Goal: Task Accomplishment & Management: Complete application form

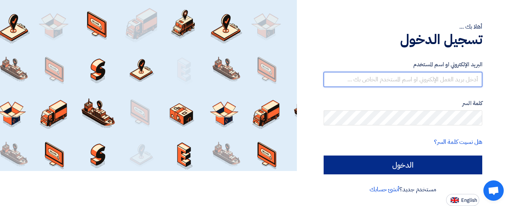
type input "[EMAIL_ADDRESS][DOMAIN_NAME]"
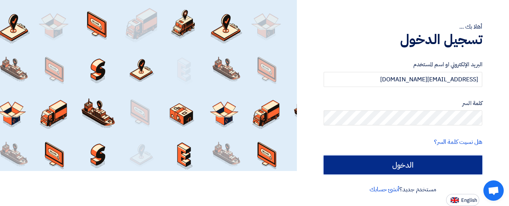
click at [403, 164] on input "الدخول" at bounding box center [403, 165] width 159 height 19
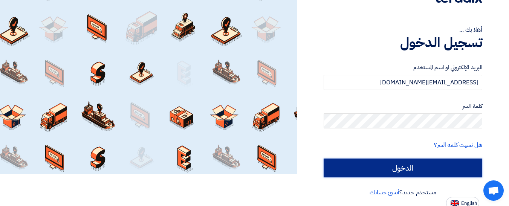
scroll to position [35, 0]
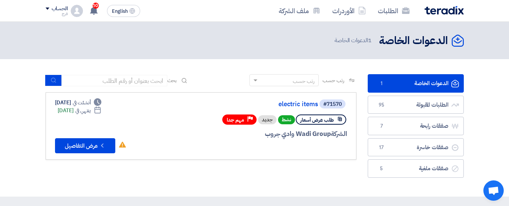
scroll to position [75, 0]
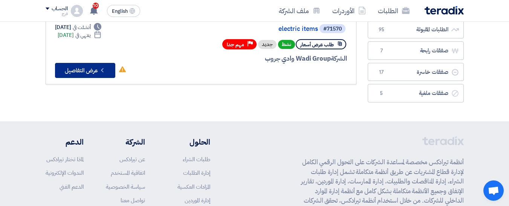
click at [78, 70] on button "Check details عرض التفاصيل" at bounding box center [85, 70] width 60 height 15
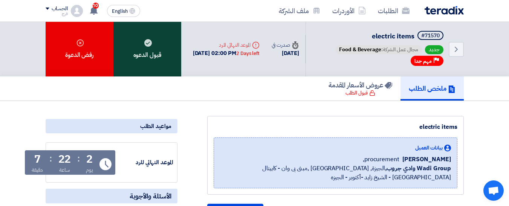
click at [153, 49] on div "قبول الدعوه" at bounding box center [147, 49] width 68 height 55
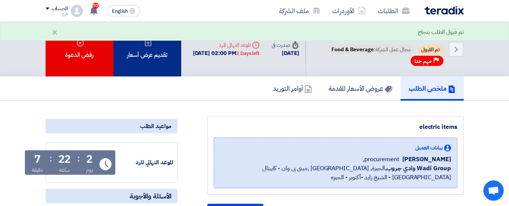
click at [153, 52] on div "تقديم عرض أسعار" at bounding box center [147, 49] width 68 height 55
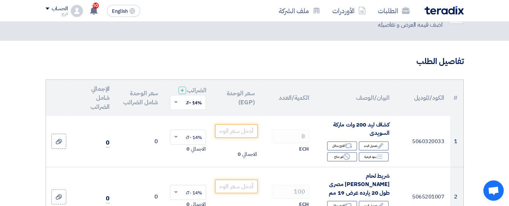
scroll to position [75, 0]
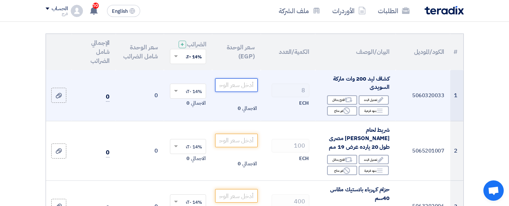
click at [234, 92] on input "number" at bounding box center [236, 85] width 42 height 14
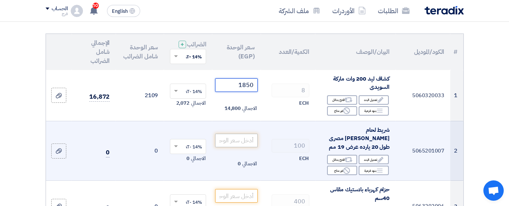
type input "1850"
click at [236, 142] on input "number" at bounding box center [236, 141] width 42 height 14
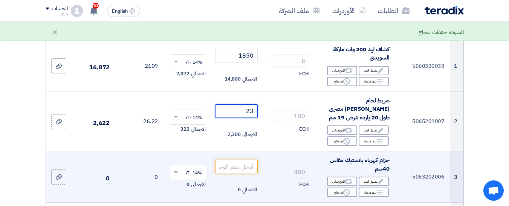
scroll to position [151, 0]
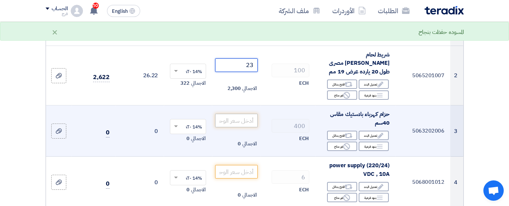
type input "23"
click at [232, 118] on input "number" at bounding box center [236, 121] width 42 height 14
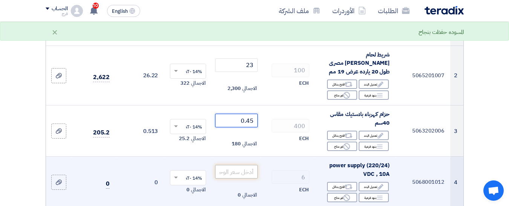
type input "0.45"
click at [231, 169] on input "number" at bounding box center [236, 172] width 42 height 14
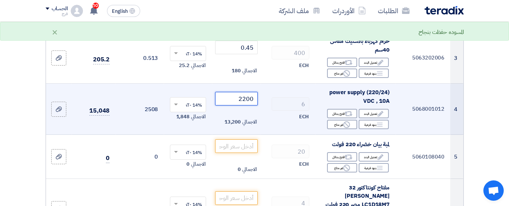
scroll to position [226, 0]
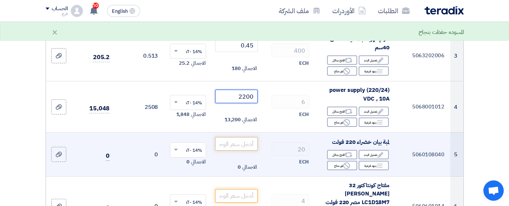
type input "2200"
click at [247, 144] on input "number" at bounding box center [236, 144] width 42 height 14
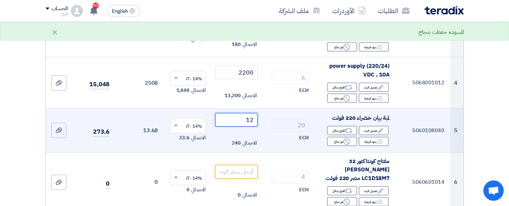
scroll to position [264, 0]
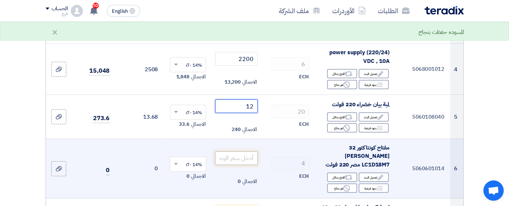
type input "12"
click at [235, 153] on input "number" at bounding box center [236, 159] width 42 height 14
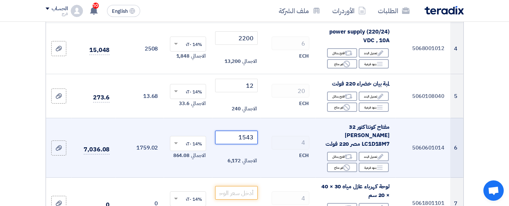
scroll to position [339, 0]
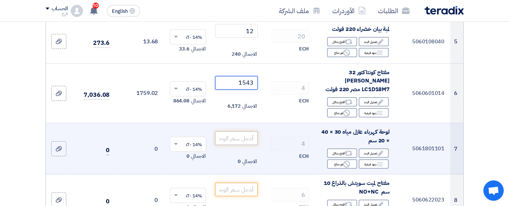
type input "1543"
click at [234, 132] on input "number" at bounding box center [236, 139] width 42 height 14
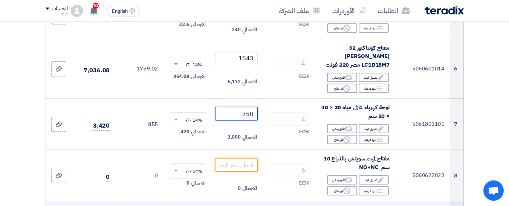
scroll to position [377, 0]
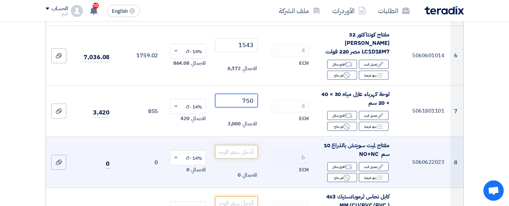
type input "750"
click at [241, 145] on input "number" at bounding box center [236, 152] width 42 height 14
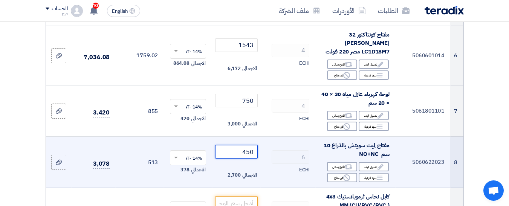
scroll to position [415, 0]
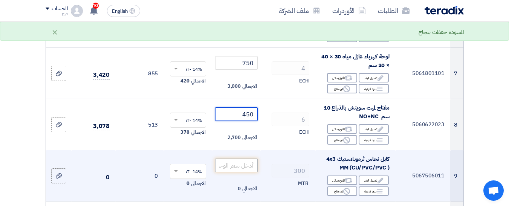
type input "450"
click at [239, 159] on input "number" at bounding box center [236, 166] width 42 height 14
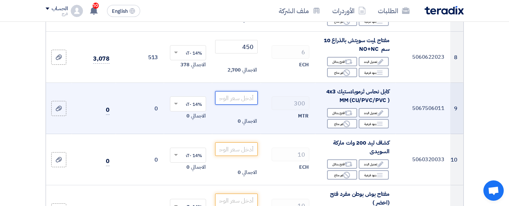
scroll to position [490, 0]
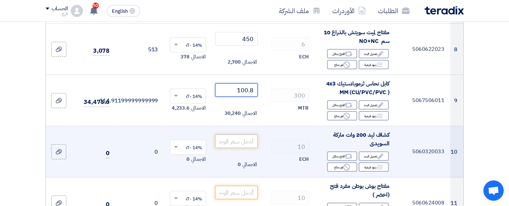
type input "100.8"
click at [222, 135] on input "number" at bounding box center [236, 142] width 42 height 14
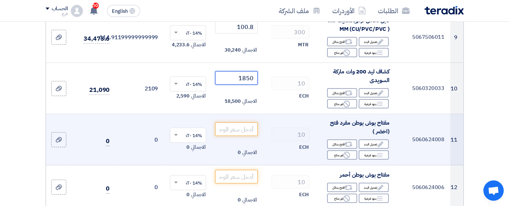
scroll to position [565, 0]
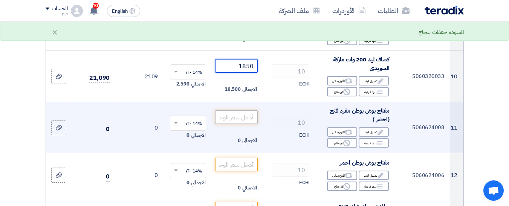
type input "1850"
click at [244, 111] on input "number" at bounding box center [236, 117] width 42 height 14
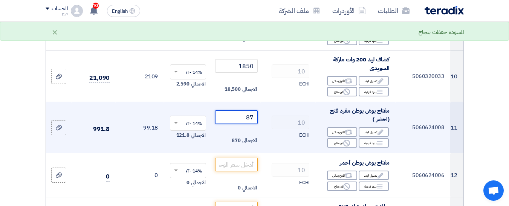
click at [250, 110] on input "87" at bounding box center [236, 117] width 42 height 14
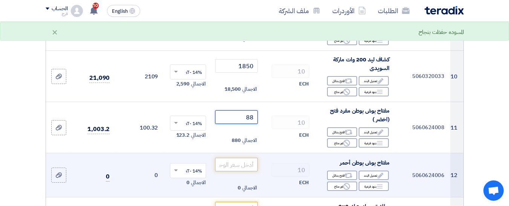
type input "88"
click at [245, 158] on input "number" at bounding box center [236, 165] width 42 height 14
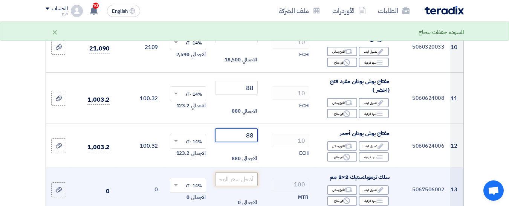
scroll to position [603, 0]
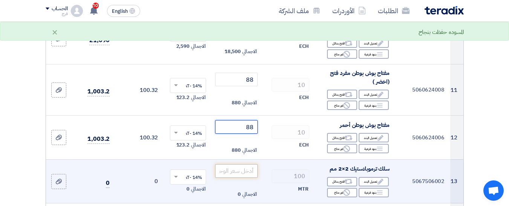
type input "88"
click at [241, 164] on input "number" at bounding box center [236, 171] width 42 height 14
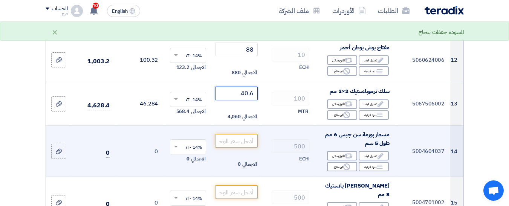
scroll to position [716, 0]
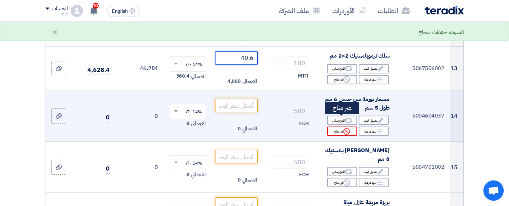
type input "40.6"
click at [335, 127] on div "Reject غير متاح" at bounding box center [342, 131] width 30 height 9
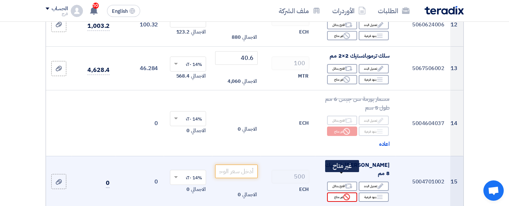
click at [339, 193] on div "Reject غير متاح" at bounding box center [342, 197] width 30 height 9
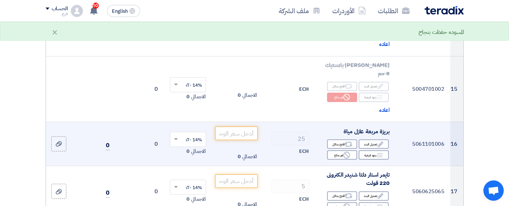
scroll to position [829, 0]
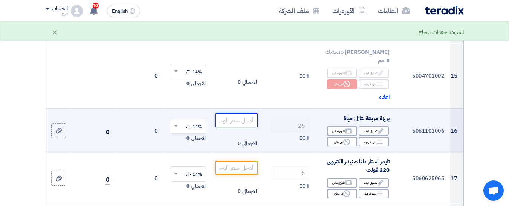
click at [232, 113] on input "number" at bounding box center [236, 120] width 42 height 14
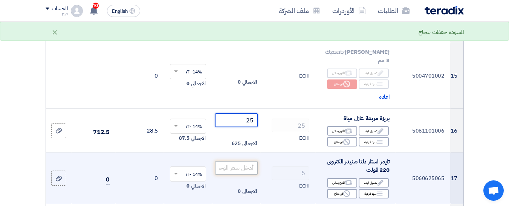
type input "25"
click at [242, 161] on input "number" at bounding box center [236, 168] width 42 height 14
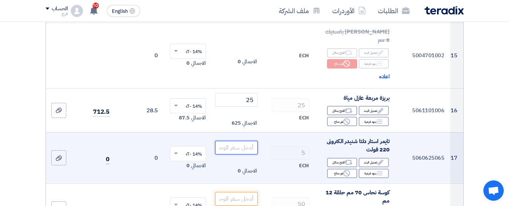
scroll to position [867, 0]
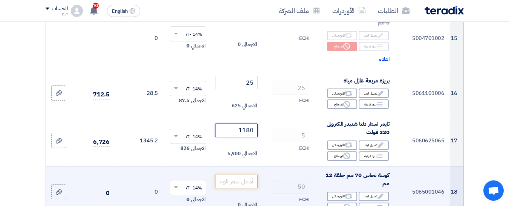
type input "1180"
click at [234, 175] on input "number" at bounding box center [236, 182] width 42 height 14
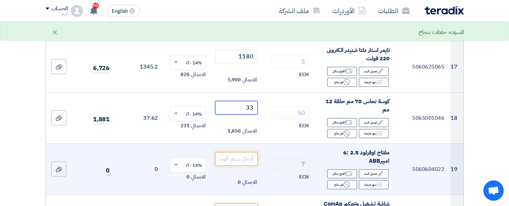
scroll to position [942, 0]
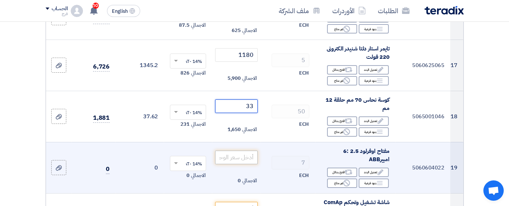
type input "33"
click at [238, 151] on input "number" at bounding box center [236, 158] width 42 height 14
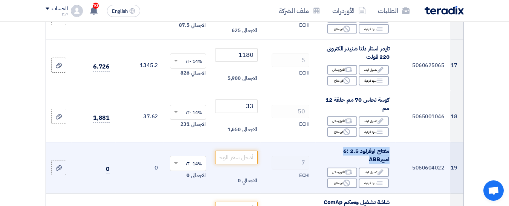
drag, startPoint x: 358, startPoint y: 141, endPoint x: 395, endPoint y: 127, distance: 39.2
click at [395, 142] on td "مفتاح اوفرلود 2.5 :6 امبيرABB Edit تعديل البند Alternative اقترح بدائل Breakdow…" at bounding box center [356, 167] width 80 height 51
copy span "مفتاح اوفرلود 2.5 :6 امبيرABB"
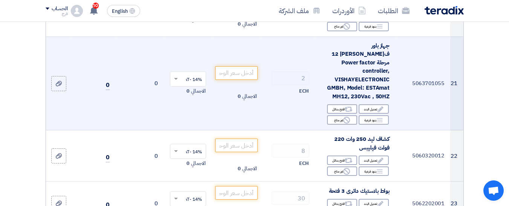
scroll to position [1152, 0]
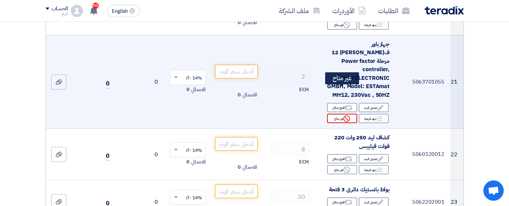
click at [334, 114] on div "Reject غير متاح" at bounding box center [342, 118] width 30 height 9
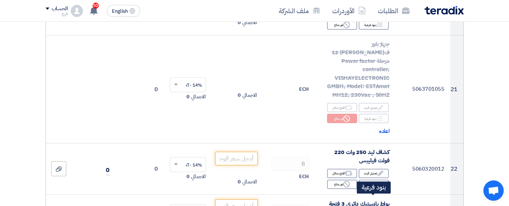
scroll to position [1190, 0]
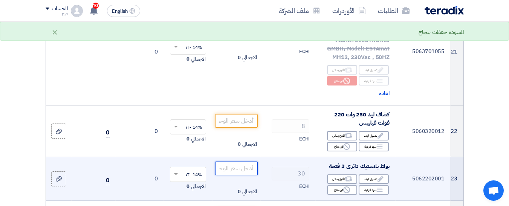
click at [234, 162] on input "number" at bounding box center [236, 169] width 42 height 14
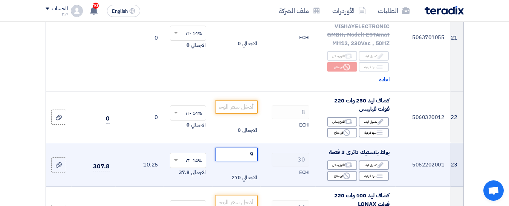
scroll to position [1227, 0]
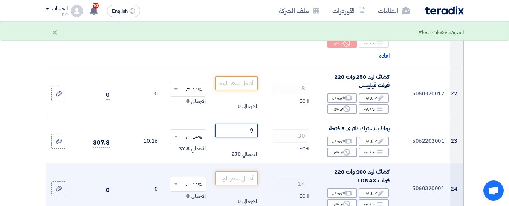
type input "9"
click at [244, 172] on input "number" at bounding box center [236, 179] width 42 height 14
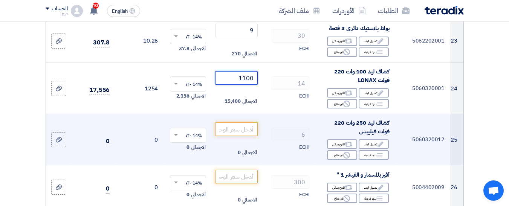
scroll to position [1341, 0]
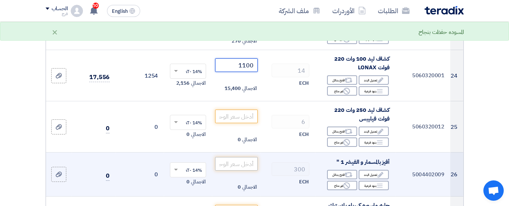
type input "1100"
click at [241, 157] on input "number" at bounding box center [236, 164] width 42 height 14
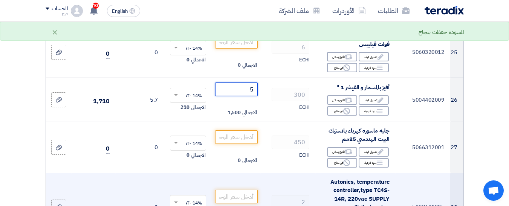
scroll to position [1416, 0]
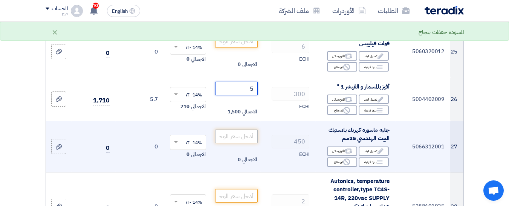
type input "5"
click at [236, 130] on input "number" at bounding box center [236, 137] width 42 height 14
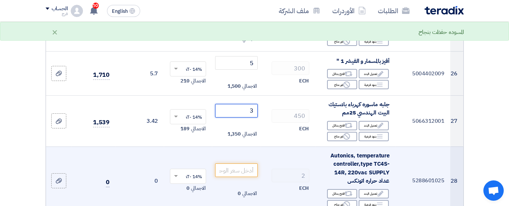
scroll to position [1454, 0]
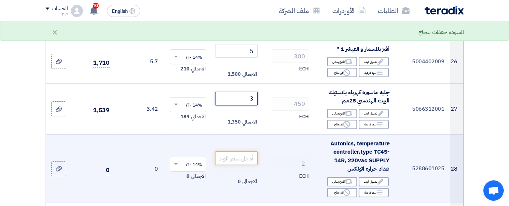
type input "3"
click at [238, 152] on input "number" at bounding box center [236, 159] width 42 height 14
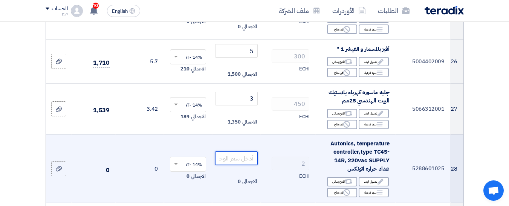
click at [230, 152] on input "number" at bounding box center [236, 159] width 42 height 14
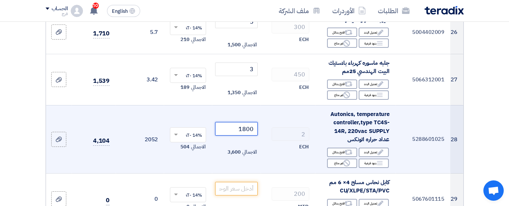
scroll to position [1491, 0]
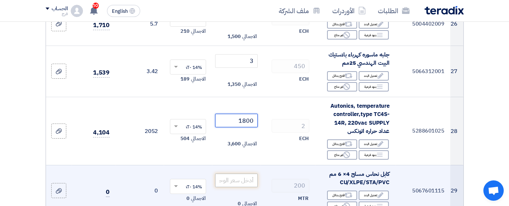
type input "1800"
click at [243, 174] on input "number" at bounding box center [236, 181] width 42 height 14
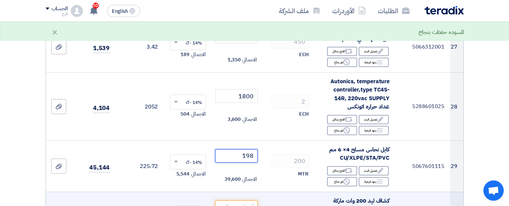
scroll to position [1529, 0]
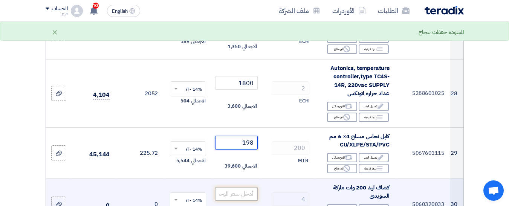
type input "198"
click at [242, 187] on input "number" at bounding box center [236, 194] width 42 height 14
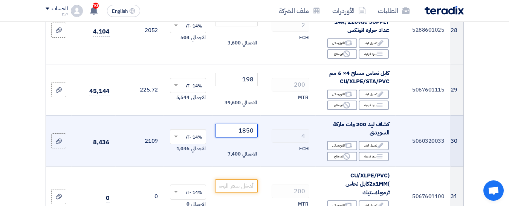
scroll to position [1604, 0]
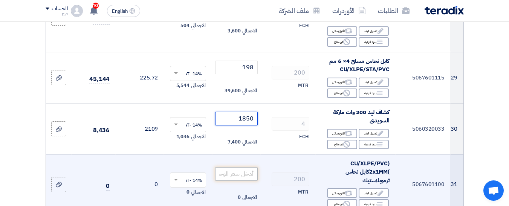
type input "1850"
click at [232, 167] on input "number" at bounding box center [236, 174] width 42 height 14
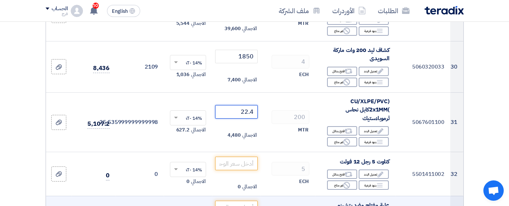
scroll to position [1680, 0]
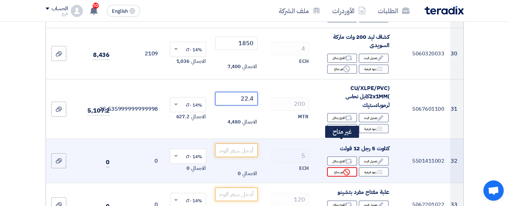
type input "22.4"
click at [338, 167] on div "Reject غير متاح" at bounding box center [342, 171] width 30 height 9
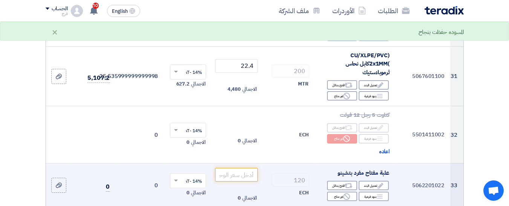
scroll to position [1718, 0]
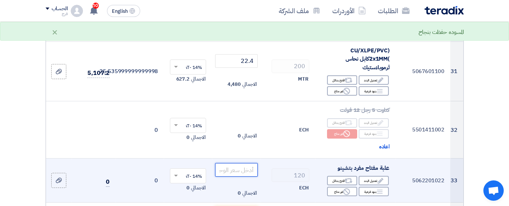
click at [240, 163] on input "number" at bounding box center [236, 170] width 42 height 14
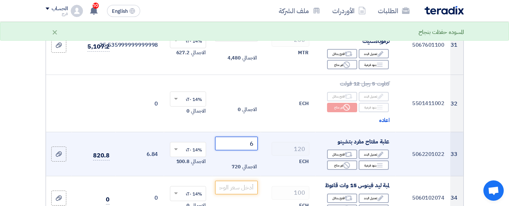
scroll to position [1793, 0]
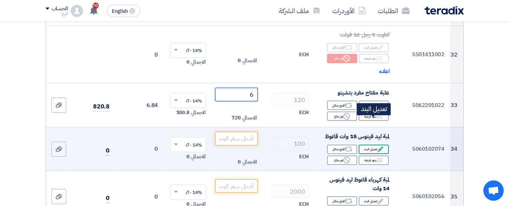
type input "6"
click at [368, 145] on div "Edit تعديل البند" at bounding box center [374, 149] width 30 height 9
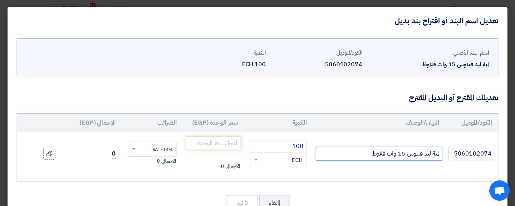
drag, startPoint x: 407, startPoint y: 155, endPoint x: 425, endPoint y: 154, distance: 18.1
click at [425, 154] on input "لمبة ليد فينوس 15 وات قلاوظ" at bounding box center [379, 154] width 126 height 14
type input "لمبة ليدالسويدي 15 وات قلاوظ"
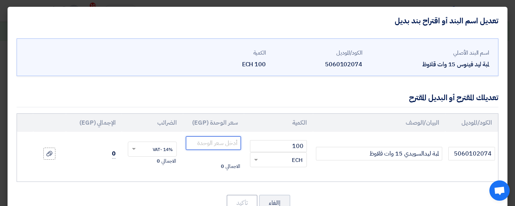
click at [222, 139] on input "number" at bounding box center [213, 143] width 55 height 14
type input "61"
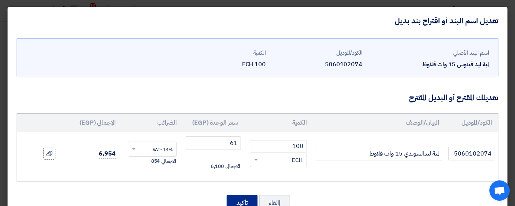
click at [245, 202] on button "تأكيد" at bounding box center [242, 203] width 31 height 17
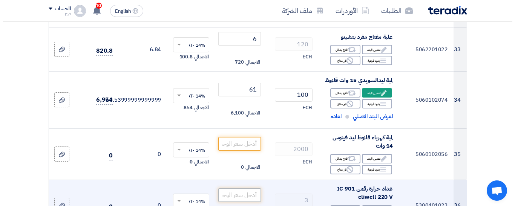
scroll to position [1868, 0]
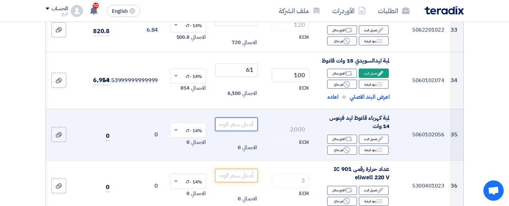
click at [238, 118] on input "number" at bounding box center [236, 125] width 42 height 14
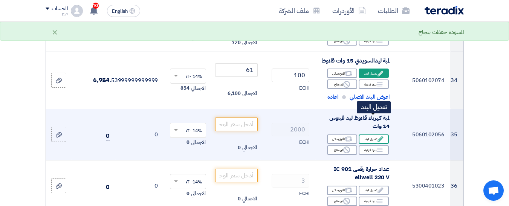
click at [370, 135] on div "Edit تعديل البند" at bounding box center [374, 139] width 30 height 9
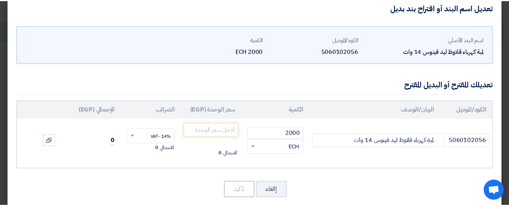
scroll to position [25, 0]
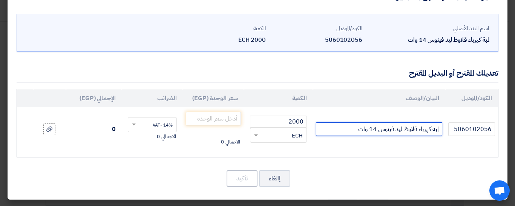
drag, startPoint x: 394, startPoint y: 130, endPoint x: 370, endPoint y: 131, distance: 23.4
click at [370, 131] on input "لمبة كهرباء قلاوظ ليد فينوس 14 وات" at bounding box center [379, 130] width 126 height 14
type input "لمبة كهرباء قلاوظ ليد السويدي 15 وات"
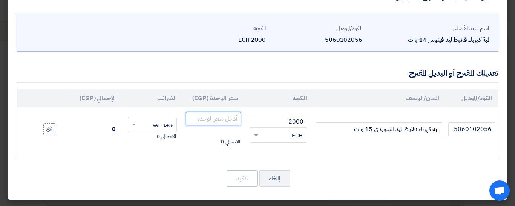
click at [227, 120] on input "number" at bounding box center [213, 119] width 55 height 14
type input "61"
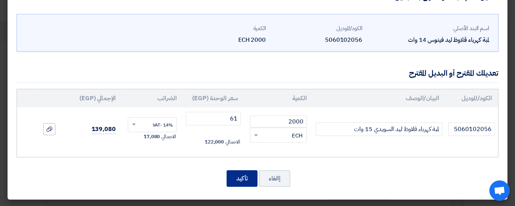
click at [246, 179] on button "تأكيد" at bounding box center [242, 178] width 31 height 17
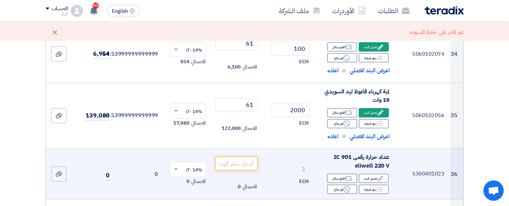
scroll to position [1944, 0]
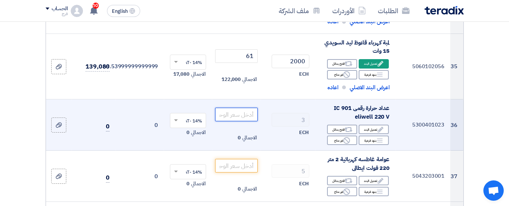
click at [233, 108] on input "number" at bounding box center [236, 115] width 42 height 14
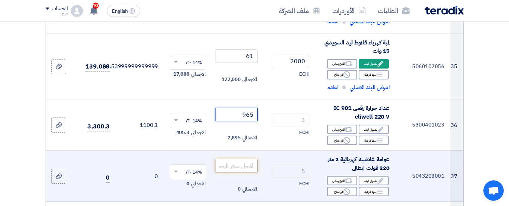
type input "965"
click at [234, 159] on input "number" at bounding box center [236, 166] width 42 height 14
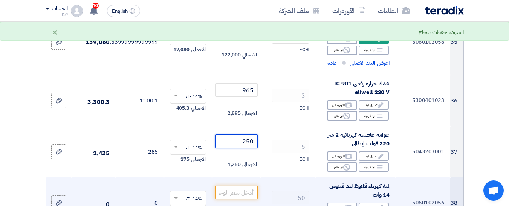
scroll to position [1981, 0]
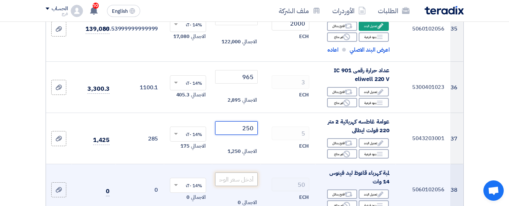
type input "250"
click at [240, 173] on input "number" at bounding box center [236, 180] width 42 height 14
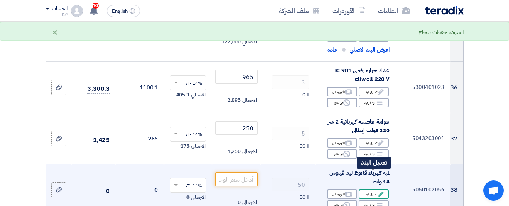
click at [369, 190] on div "Edit تعديل البند" at bounding box center [374, 194] width 30 height 9
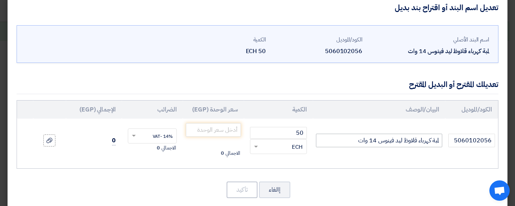
scroll to position [25, 0]
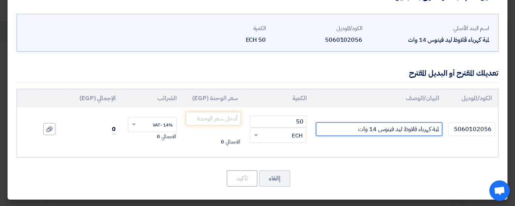
drag, startPoint x: 395, startPoint y: 129, endPoint x: 370, endPoint y: 132, distance: 25.0
click at [370, 132] on input "لمبة كهرباء قلاوظ ليد فينوس 14 وات" at bounding box center [379, 130] width 126 height 14
type input "لمبة كهرباء قلاوظ ليدال[DEMOGRAPHIC_DATA] 15 وات"
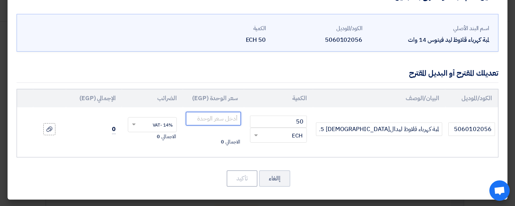
click at [223, 120] on input "number" at bounding box center [213, 119] width 55 height 14
type input "61"
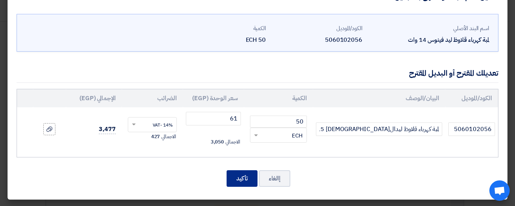
click at [245, 178] on button "تأكيد" at bounding box center [242, 178] width 31 height 17
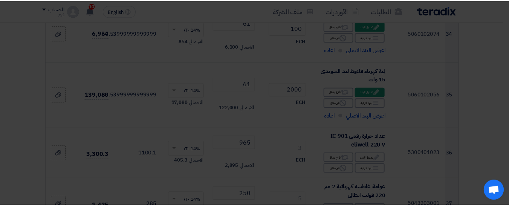
scroll to position [2047, 0]
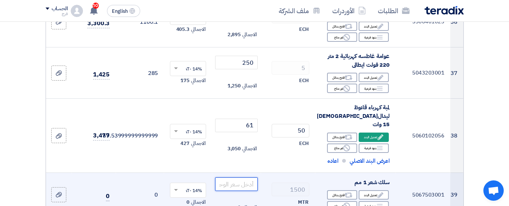
click at [225, 178] on input "number" at bounding box center [236, 185] width 42 height 14
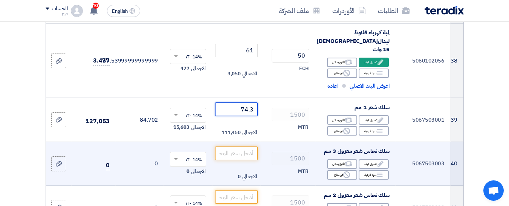
scroll to position [2122, 0]
type input "74.3"
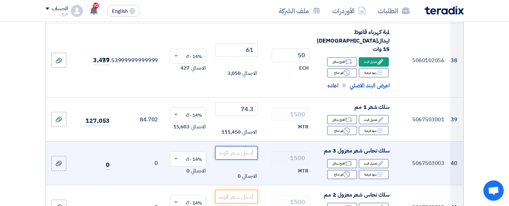
click at [239, 146] on input "number" at bounding box center [236, 153] width 42 height 14
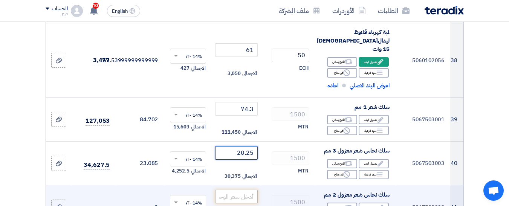
type input "20.25"
click at [246, 190] on input "number" at bounding box center [236, 197] width 42 height 14
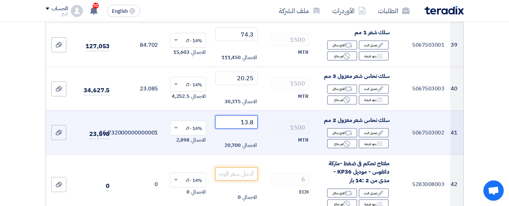
scroll to position [2198, 0]
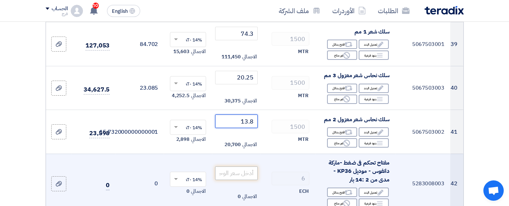
type input "13.8"
click at [240, 167] on input "number" at bounding box center [236, 174] width 42 height 14
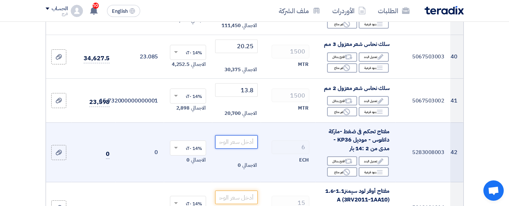
scroll to position [2236, 0]
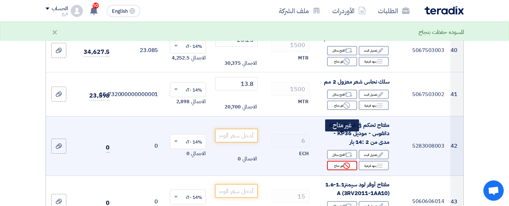
click at [340, 161] on div "Reject غير متاح" at bounding box center [342, 165] width 30 height 9
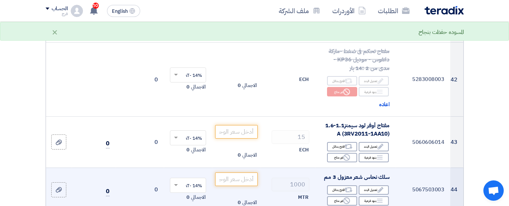
scroll to position [2349, 0]
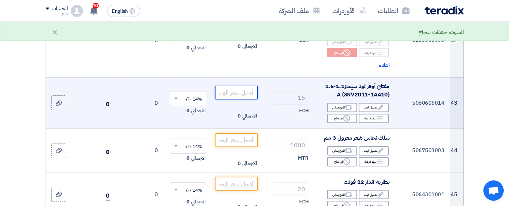
click at [240, 86] on input "number" at bounding box center [236, 93] width 42 height 14
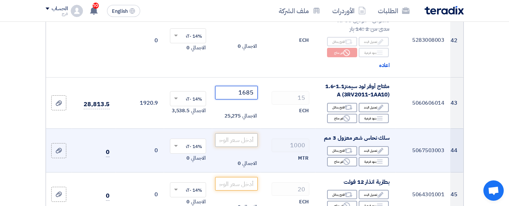
type input "1685"
click at [240, 133] on input "number" at bounding box center [236, 140] width 42 height 14
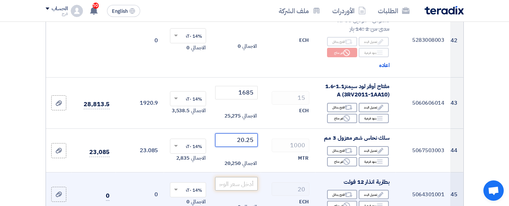
type input "20.25"
click at [239, 177] on input "number" at bounding box center [236, 184] width 42 height 14
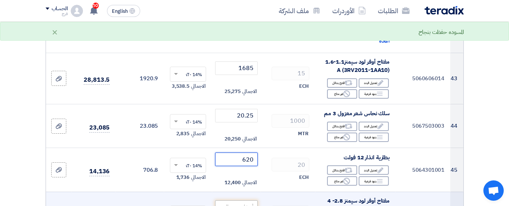
scroll to position [2386, 0]
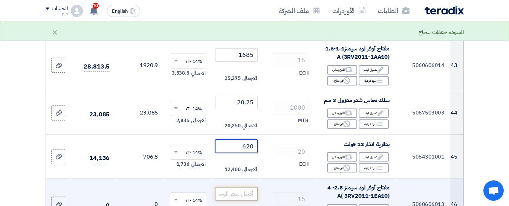
type input "620"
click at [239, 187] on input "number" at bounding box center [236, 194] width 42 height 14
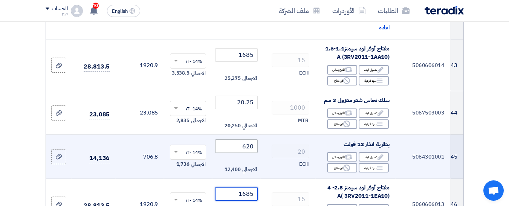
type input "1685"
click at [247, 139] on input "620" at bounding box center [236, 146] width 42 height 14
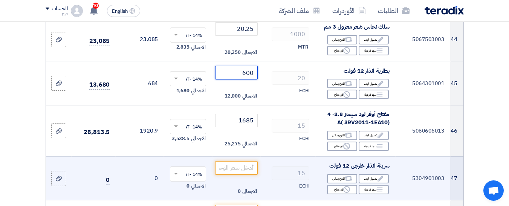
scroll to position [2462, 0]
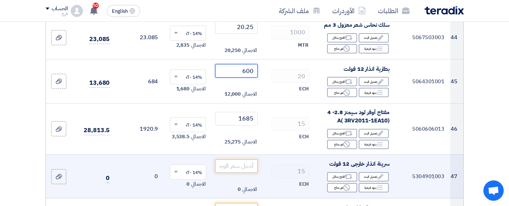
type input "600"
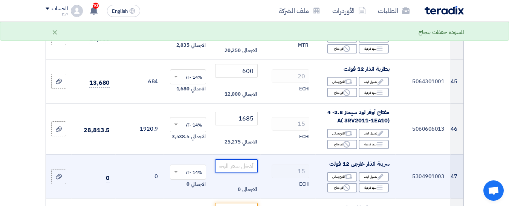
click at [244, 159] on input "number" at bounding box center [236, 166] width 42 height 14
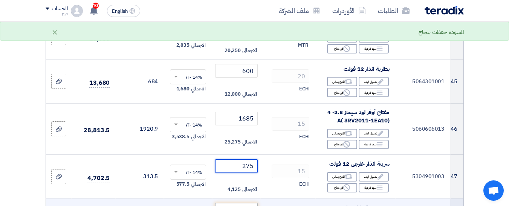
type input "275"
click at [242, 203] on input "number" at bounding box center [236, 210] width 42 height 14
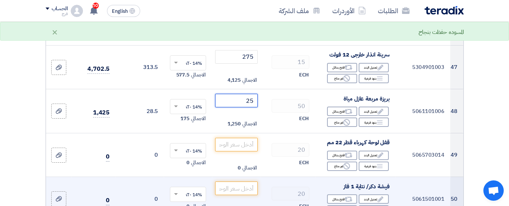
scroll to position [2575, 0]
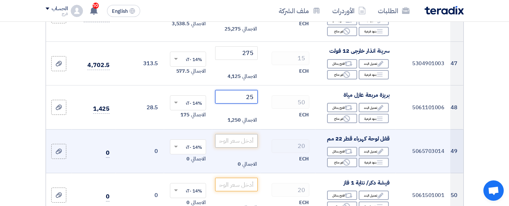
type input "25"
click at [240, 134] on input "number" at bounding box center [236, 141] width 42 height 14
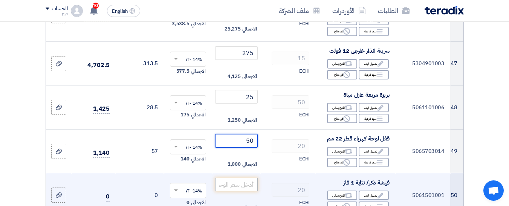
type input "50"
click at [240, 178] on input "number" at bounding box center [236, 185] width 42 height 14
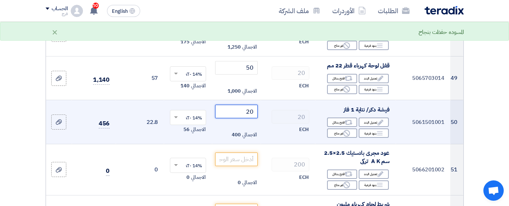
scroll to position [2650, 0]
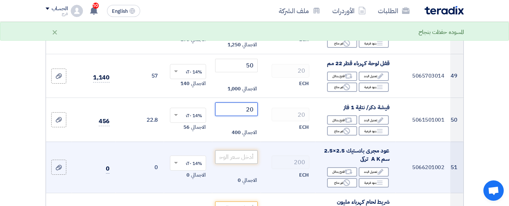
type input "20"
click at [242, 150] on input "number" at bounding box center [236, 157] width 42 height 14
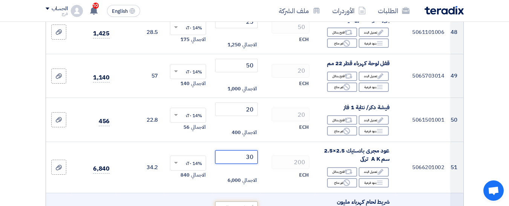
type input "30"
click at [234, 202] on input "number" at bounding box center [236, 209] width 42 height 14
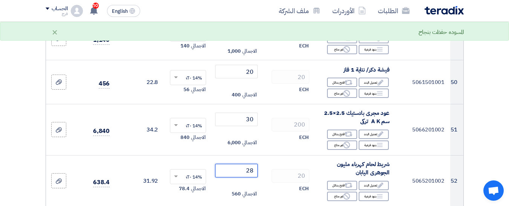
scroll to position [2763, 0]
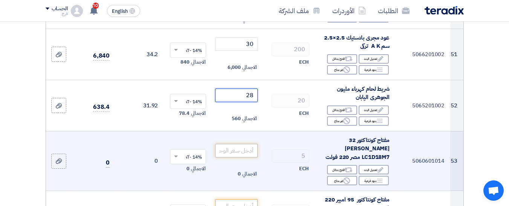
type input "28"
click at [241, 144] on input "number" at bounding box center [236, 151] width 42 height 14
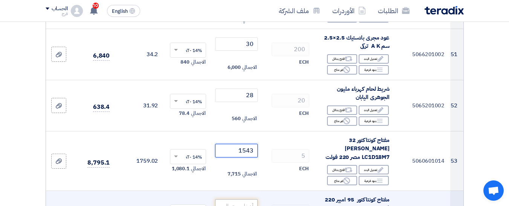
type input "1543"
click at [251, 199] on input "number" at bounding box center [236, 206] width 42 height 14
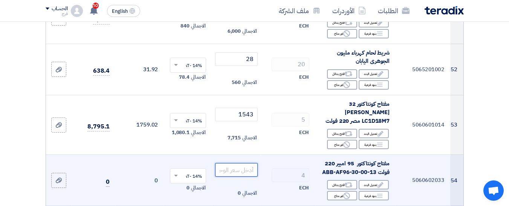
scroll to position [2801, 0]
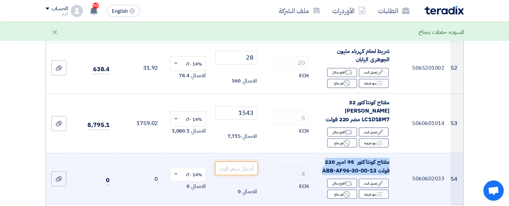
drag, startPoint x: 320, startPoint y: 136, endPoint x: 395, endPoint y: 123, distance: 76.2
click at [395, 153] on td "مفتاح كونتاكتور 95 امبير 220 فولت ABB-AF96-30-00-13 Edit تعديل البند Alternativ…" at bounding box center [356, 178] width 80 height 51
copy span "مفتاح كونتاكتور 95 امبير 220 فولت ABB-AF96-30-00-13"
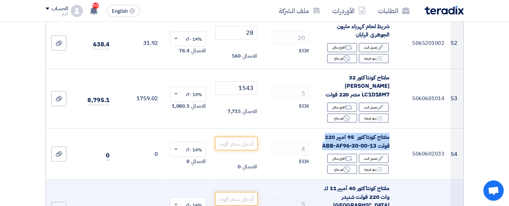
scroll to position [2839, 0]
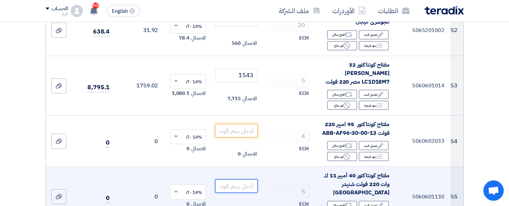
click at [234, 179] on input "number" at bounding box center [236, 186] width 42 height 14
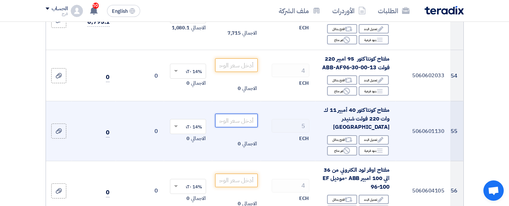
scroll to position [2914, 0]
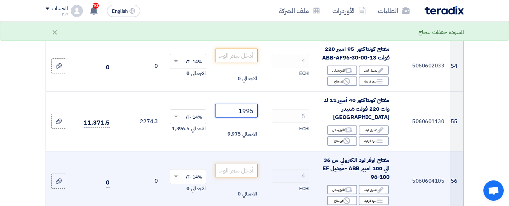
type input "1995"
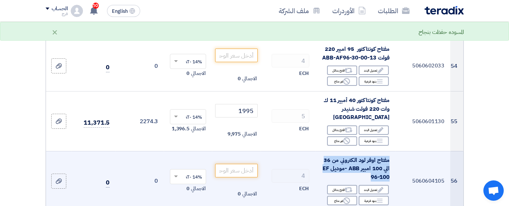
drag, startPoint x: 372, startPoint y: 133, endPoint x: 391, endPoint y: 116, distance: 25.6
click at [391, 151] on td "مفتاح اوفر لود الكتروني من 36 الي 100 امبير ABB -موديل EF 96-100 Edit تعديل الب…" at bounding box center [356, 181] width 80 height 60
copy span "مفتاح اوفر لود الكتروني من 36 الي 100 امبير ABB -موديل EF 96-100"
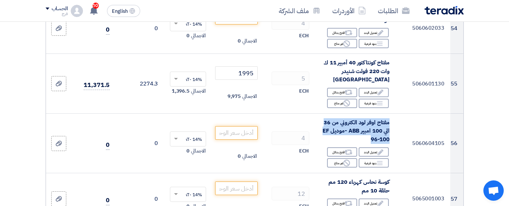
scroll to position [3027, 0]
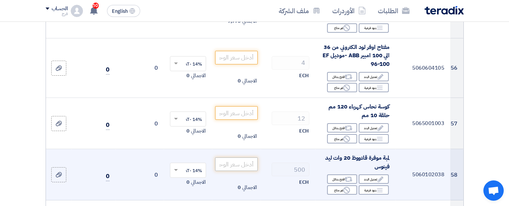
type input "37"
click at [244, 158] on input "number" at bounding box center [236, 165] width 42 height 14
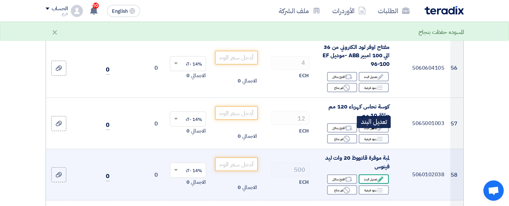
click at [367, 175] on div "Edit تعديل البند" at bounding box center [374, 179] width 30 height 9
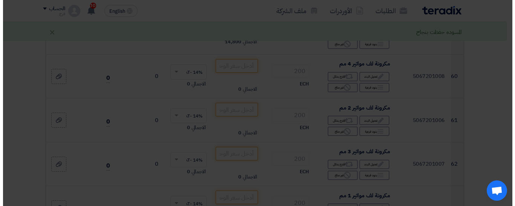
scroll to position [2830, 0]
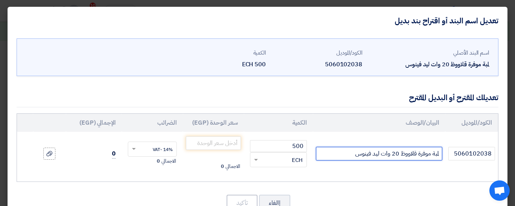
drag, startPoint x: 399, startPoint y: 155, endPoint x: 393, endPoint y: 151, distance: 7.1
click at [393, 151] on input "لمبة موفرة قلاووظ 20 وات ليد فينوس" at bounding box center [379, 154] width 126 height 14
drag, startPoint x: 372, startPoint y: 155, endPoint x: 356, endPoint y: 157, distance: 15.9
click at [356, 157] on input "لمبة موفرة قلاووظ 18 وات ليد فينوس" at bounding box center [379, 154] width 126 height 14
type input "لمبة موفرة قلاووظ 18 وات ليد السويدي"
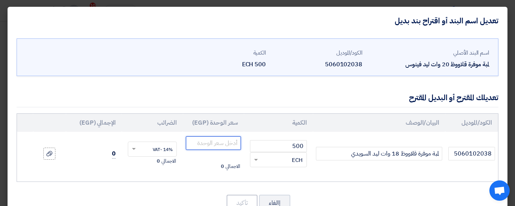
click at [219, 142] on input "number" at bounding box center [213, 143] width 55 height 14
type input "77"
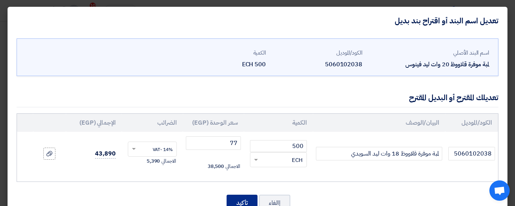
click at [251, 201] on button "تأكيد" at bounding box center [242, 203] width 31 height 17
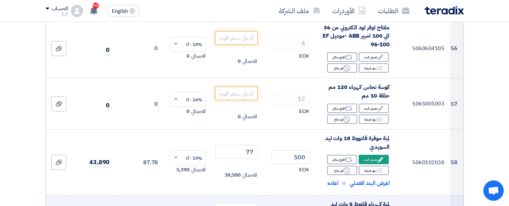
scroll to position [3065, 0]
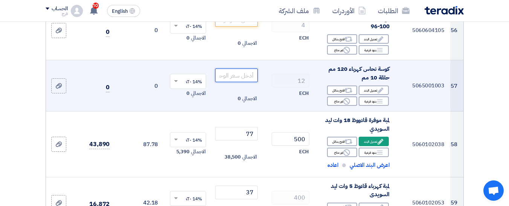
click at [239, 69] on input "number" at bounding box center [236, 76] width 42 height 14
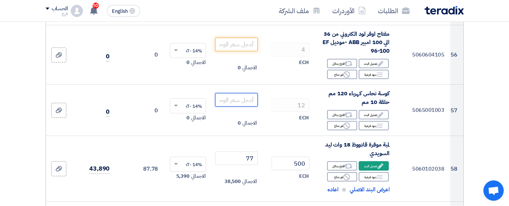
scroll to position [3027, 0]
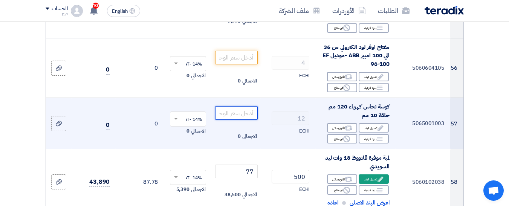
click at [240, 106] on input "number" at bounding box center [236, 113] width 42 height 14
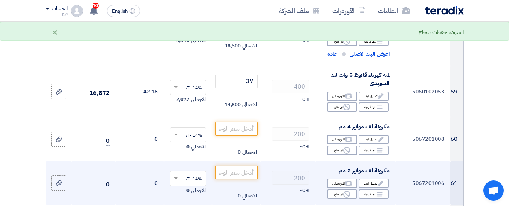
scroll to position [3178, 0]
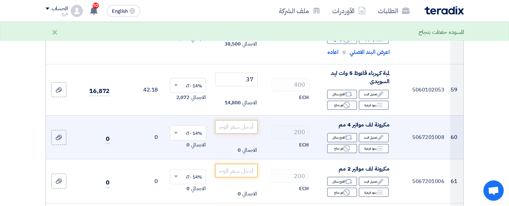
type input "75"
click at [237, 120] on input "number" at bounding box center [236, 127] width 42 height 14
click at [251, 120] on input "8" at bounding box center [236, 127] width 42 height 14
drag, startPoint x: 253, startPoint y: 83, endPoint x: 257, endPoint y: 80, distance: 4.8
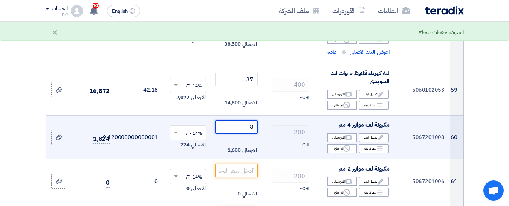
click at [257, 120] on input "8" at bounding box center [236, 127] width 42 height 14
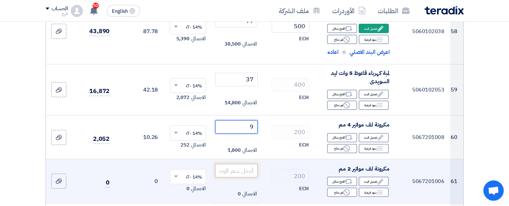
type input "9"
click at [243, 164] on input "number" at bounding box center [236, 171] width 42 height 14
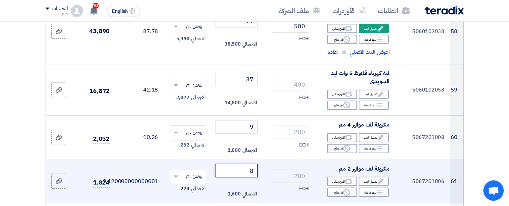
drag, startPoint x: 250, startPoint y: 125, endPoint x: 254, endPoint y: 124, distance: 4.2
click at [254, 164] on input "8" at bounding box center [236, 171] width 42 height 14
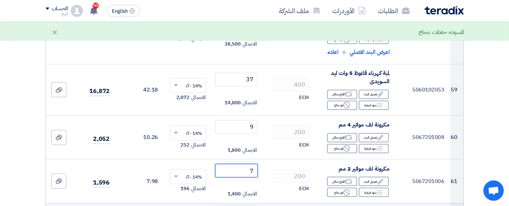
type input "7"
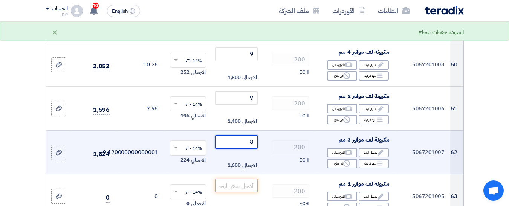
scroll to position [3253, 0]
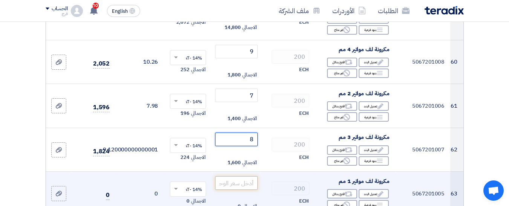
type input "8"
click at [246, 176] on input "number" at bounding box center [236, 183] width 42 height 14
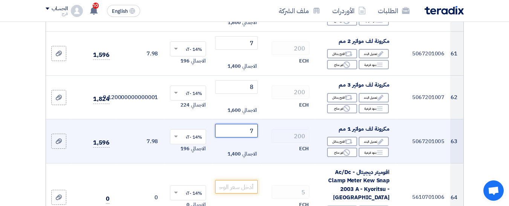
scroll to position [3329, 0]
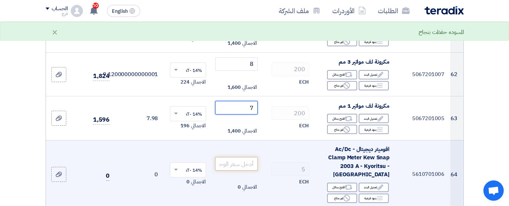
type input "7"
click at [240, 157] on input "number" at bounding box center [236, 164] width 42 height 14
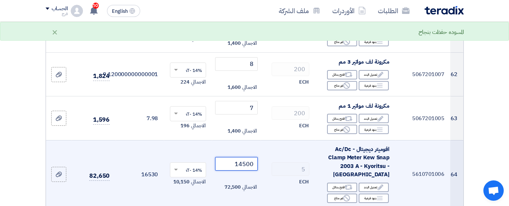
type input "14500"
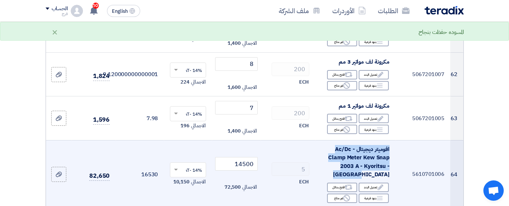
drag, startPoint x: 362, startPoint y: 132, endPoint x: 395, endPoint y: 102, distance: 44.6
click at [395, 140] on td "افوميتر ديجيتال Ac/Dc - Clamp Meter Kew Snap 2003 A - Kyoritsu - [GEOGRAPHIC_DA…" at bounding box center [356, 174] width 80 height 68
copy span "افوميتر ديجيتال Ac/Dc - Clamp Meter Kew Snap 2003 A - Kyoritsu - [GEOGRAPHIC_DA…"
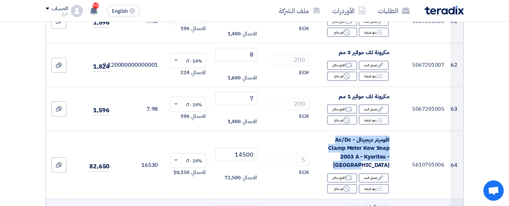
scroll to position [3367, 0]
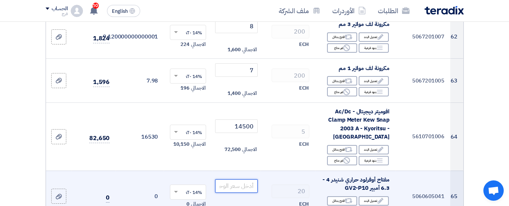
click at [225, 179] on input "number" at bounding box center [236, 186] width 42 height 14
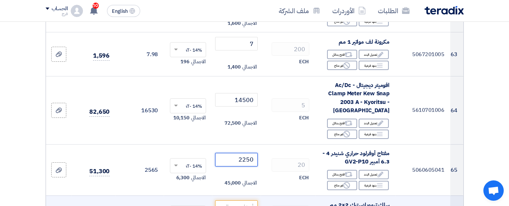
scroll to position [3442, 0]
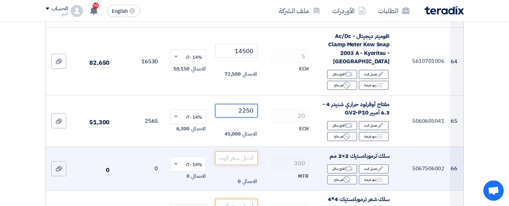
type input "2250"
click at [237, 152] on input "number" at bounding box center [236, 159] width 42 height 14
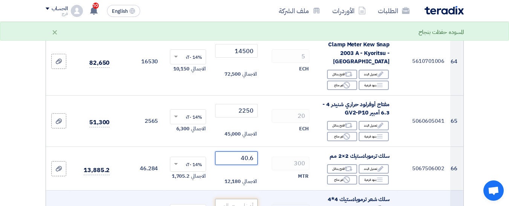
type input "40.6"
click at [237, 199] on input "number" at bounding box center [236, 206] width 42 height 14
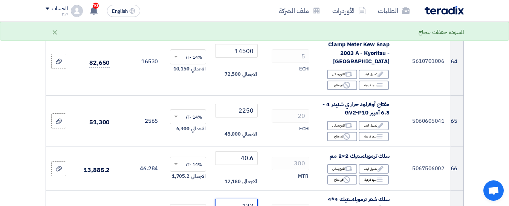
type input "133"
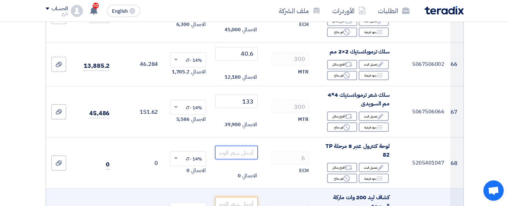
scroll to position [3555, 0]
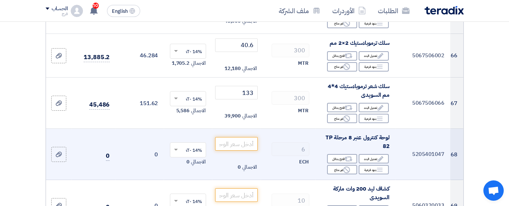
drag, startPoint x: 377, startPoint y: 101, endPoint x: 400, endPoint y: 90, distance: 25.1
click at [400, 129] on tr "68 5205401047 لوحة كنترول عنبر 8 مرحلة TP 82 Edit تعديل البند Alternative اقترح…" at bounding box center [255, 154] width 418 height 51
copy tr "لوحة كنترول عنبر 8 مرحلة TP 82"
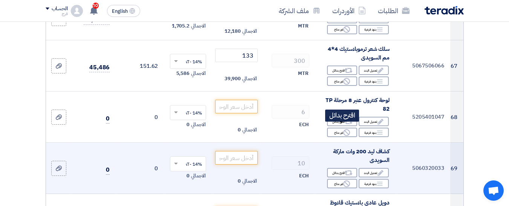
scroll to position [3593, 0]
click at [229, 151] on input "number" at bounding box center [236, 158] width 42 height 14
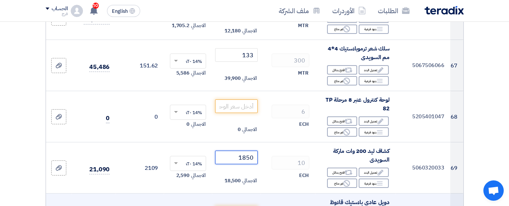
type input "1850"
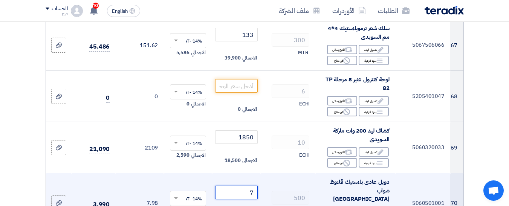
scroll to position [3630, 0]
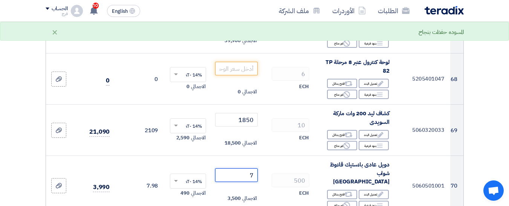
type input "7"
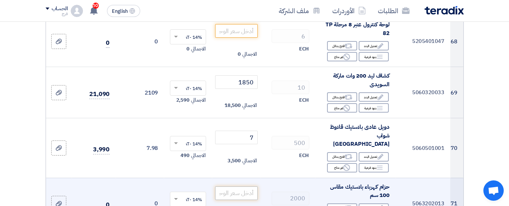
type input "12"
click at [239, 187] on input "number" at bounding box center [236, 194] width 42 height 14
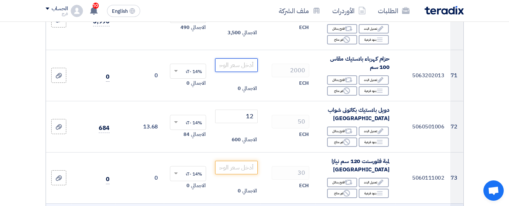
scroll to position [3819, 0]
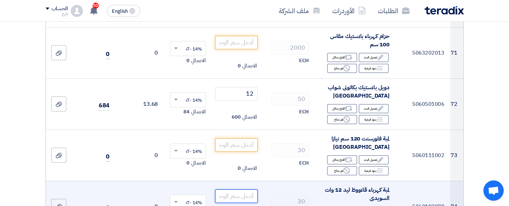
click at [237, 190] on input "number" at bounding box center [236, 197] width 42 height 14
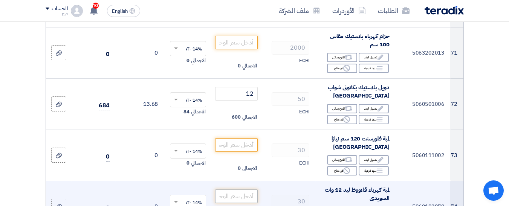
type input "25"
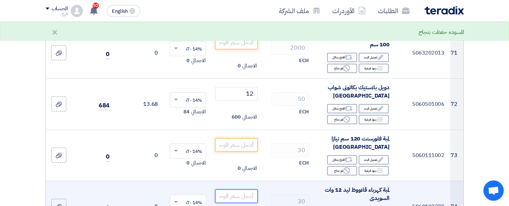
click at [234, 190] on input "number" at bounding box center [236, 197] width 42 height 14
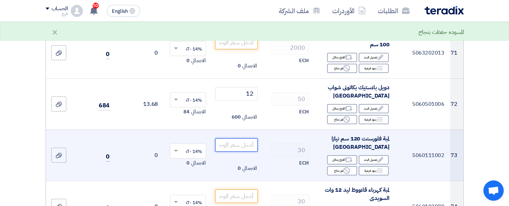
click at [241, 138] on input "number" at bounding box center [236, 145] width 42 height 14
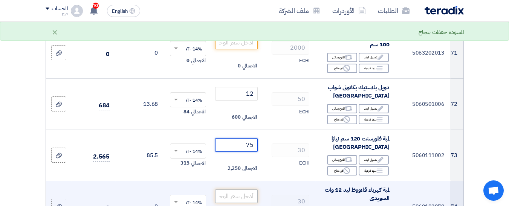
type input "75"
click at [238, 190] on input "number" at bounding box center [236, 197] width 42 height 14
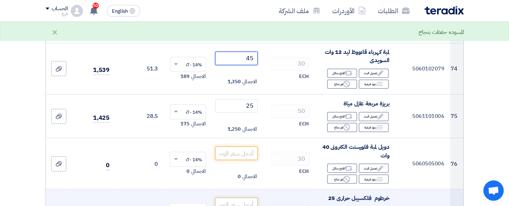
scroll to position [3970, 0]
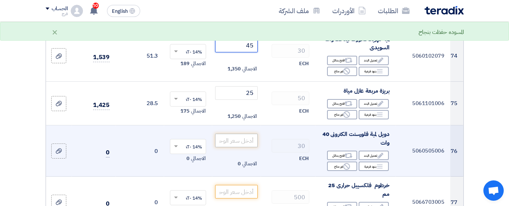
type input "45"
click at [244, 134] on input "number" at bounding box center [236, 141] width 42 height 14
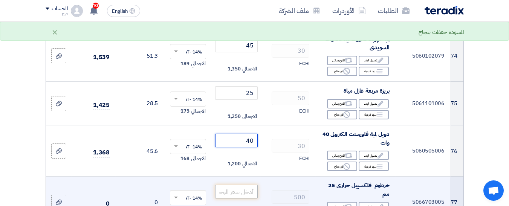
type input "40"
click at [245, 185] on input "number" at bounding box center [236, 192] width 42 height 14
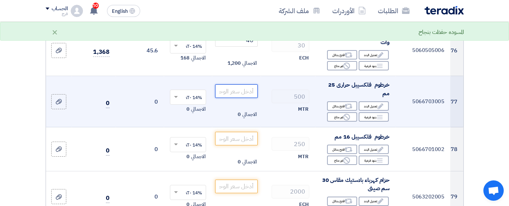
scroll to position [4083, 0]
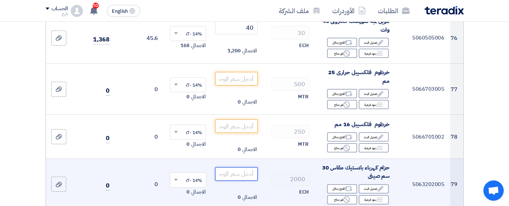
click at [241, 167] on input "number" at bounding box center [236, 174] width 42 height 14
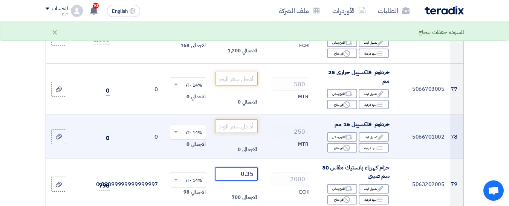
type input "0.35"
click at [242, 120] on input "number" at bounding box center [236, 127] width 42 height 14
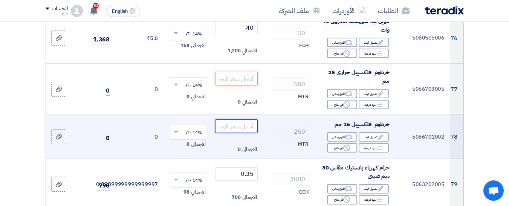
click at [241, 120] on input "number" at bounding box center [236, 127] width 42 height 14
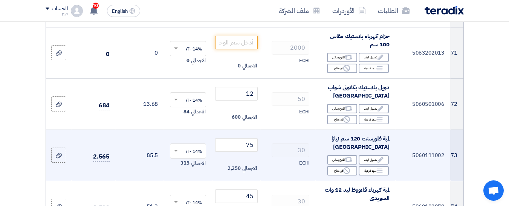
click at [245, 130] on td "75 الاجمالي 2,250" at bounding box center [236, 155] width 48 height 51
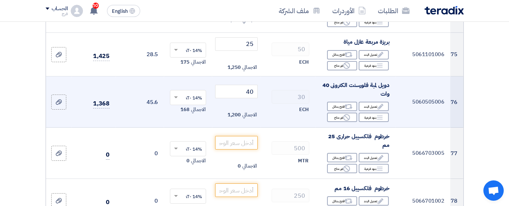
scroll to position [3932, 0]
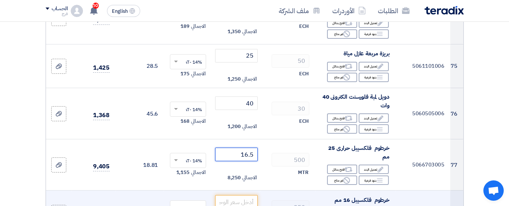
scroll to position [4007, 0]
type input "16.5"
click at [233, 195] on input "number" at bounding box center [236, 202] width 42 height 14
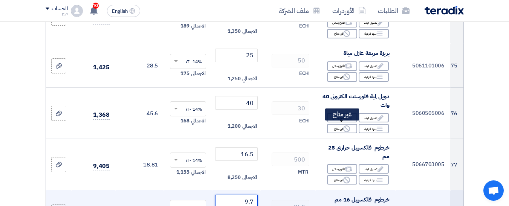
scroll to position [4083, 0]
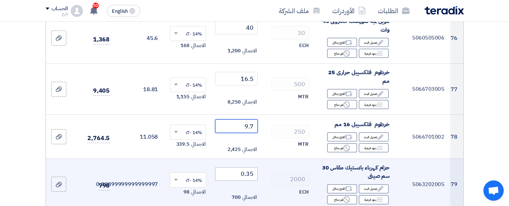
type input "9.7"
click at [227, 167] on input "0.35" at bounding box center [236, 174] width 42 height 14
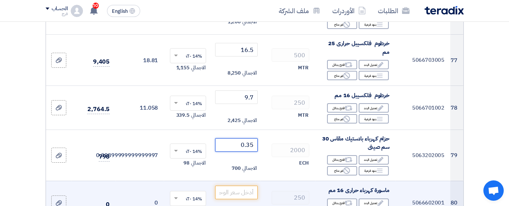
scroll to position [4121, 0]
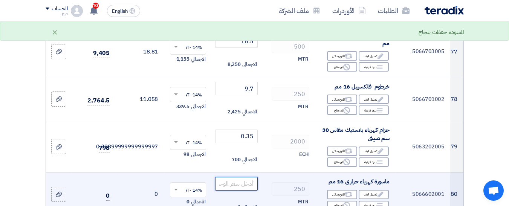
click at [242, 177] on input "number" at bounding box center [236, 184] width 42 height 14
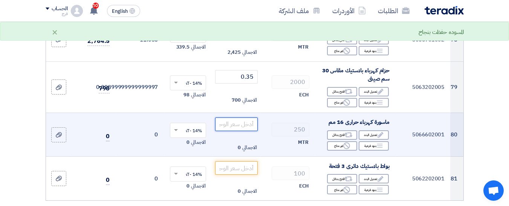
scroll to position [4196, 0]
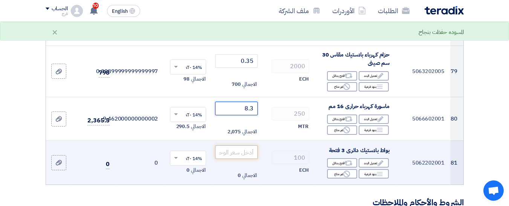
type input "8.3"
click at [228, 146] on input "number" at bounding box center [236, 153] width 42 height 14
click at [234, 146] on input "number" at bounding box center [236, 153] width 42 height 14
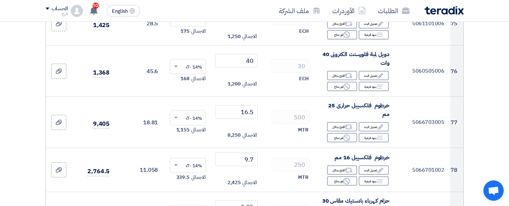
scroll to position [4121, 0]
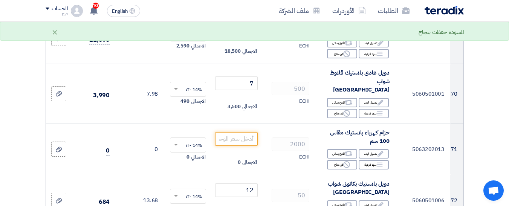
scroll to position [3668, 0]
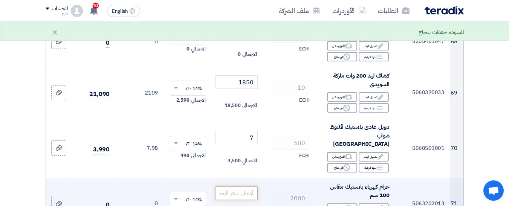
type input "8.5"
click at [240, 187] on input "number" at bounding box center [236, 194] width 42 height 14
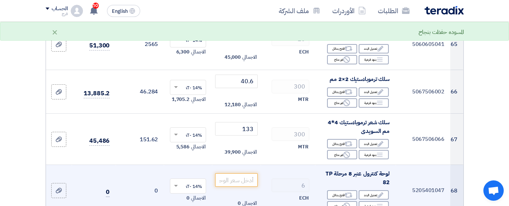
scroll to position [3517, 0]
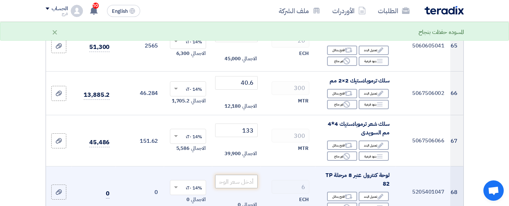
type input "12"
click at [247, 175] on input "number" at bounding box center [236, 182] width 42 height 14
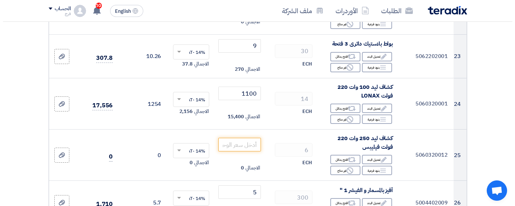
scroll to position [1331, 0]
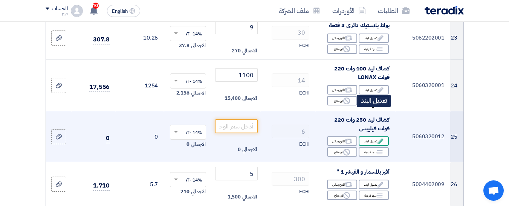
click at [365, 136] on div "Edit تعديل البند" at bounding box center [374, 140] width 30 height 9
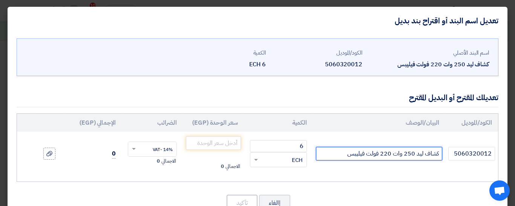
drag, startPoint x: 345, startPoint y: 155, endPoint x: 366, endPoint y: 154, distance: 21.5
click at [366, 154] on input "كشاف ليد 250 وات 220 فولت فيليبس" at bounding box center [379, 154] width 126 height 14
type input "كشاف ليد 250 وات 220 فولت ستورم ضمان 5سنوات"
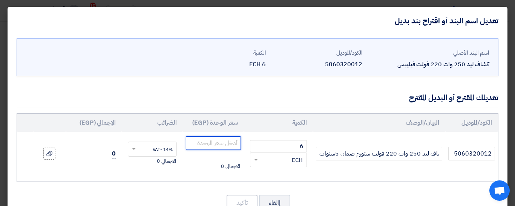
click at [226, 144] on input "number" at bounding box center [213, 143] width 55 height 14
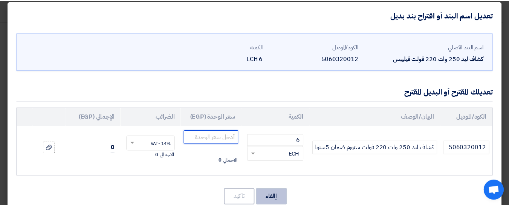
scroll to position [25, 0]
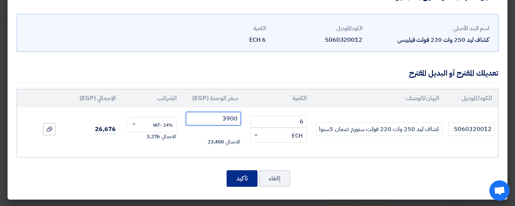
type input "3900"
click at [245, 178] on button "تأكيد" at bounding box center [242, 178] width 31 height 17
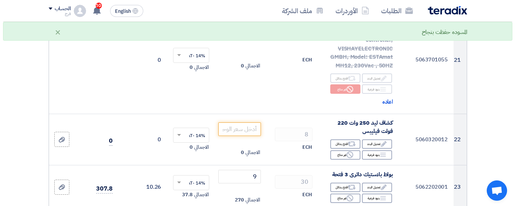
scroll to position [1180, 0]
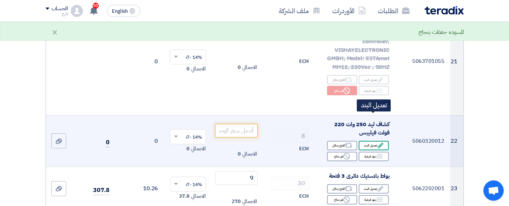
click at [370, 141] on div "Edit تعديل البند" at bounding box center [374, 145] width 30 height 9
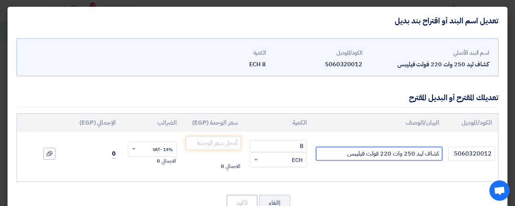
drag, startPoint x: 348, startPoint y: 153, endPoint x: 366, endPoint y: 155, distance: 17.4
click at [366, 155] on input "كشاف ليد 250 وات 220 فولت فيليبس" at bounding box center [379, 154] width 126 height 14
type input "كشاف ليد 250 وات 220 فولت ستورم ضمان 5 سنوات"
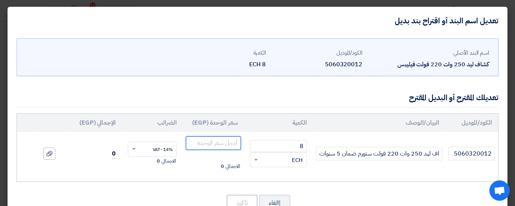
click at [213, 141] on input "number" at bounding box center [213, 143] width 55 height 14
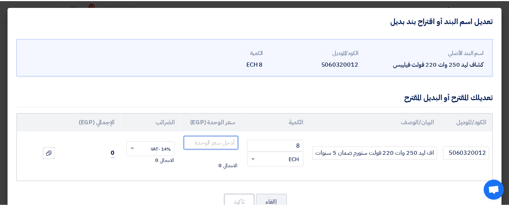
scroll to position [0, 0]
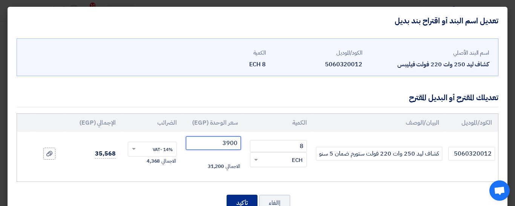
type input "3900"
click at [250, 201] on button "تأكيد" at bounding box center [242, 203] width 31 height 17
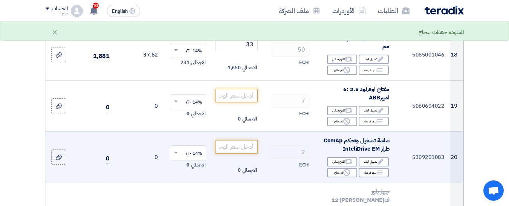
scroll to position [991, 0]
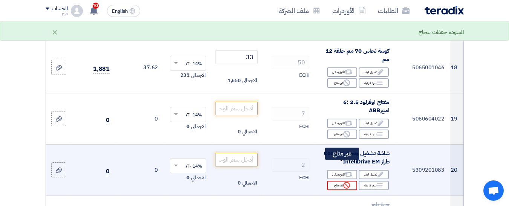
click at [339, 181] on div "Reject غير متاح" at bounding box center [342, 185] width 30 height 9
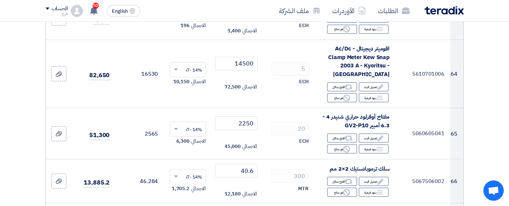
scroll to position [3581, 0]
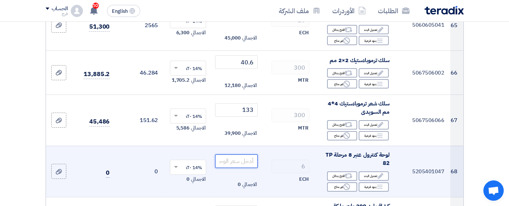
click at [234, 155] on input "number" at bounding box center [236, 162] width 42 height 14
type input "10250"
click at [210, 146] on td "14% -VAT × الاجمالي 8,610" at bounding box center [188, 171] width 48 height 51
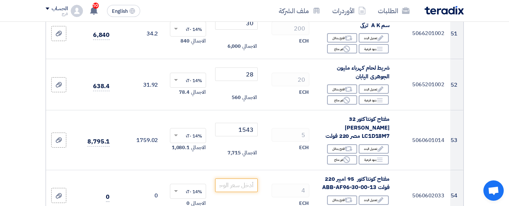
scroll to position [2827, 0]
